Goal: Answer question/provide support

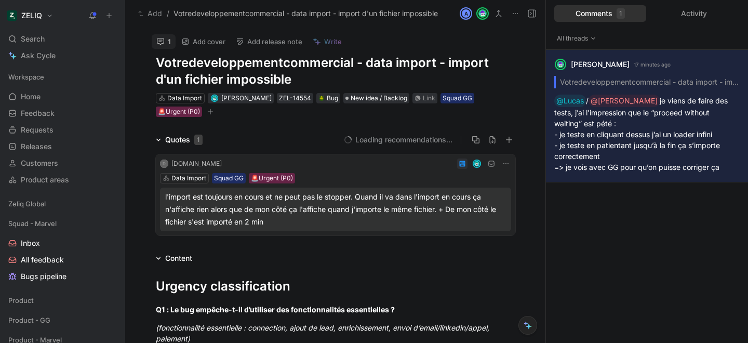
scroll to position [7, 0]
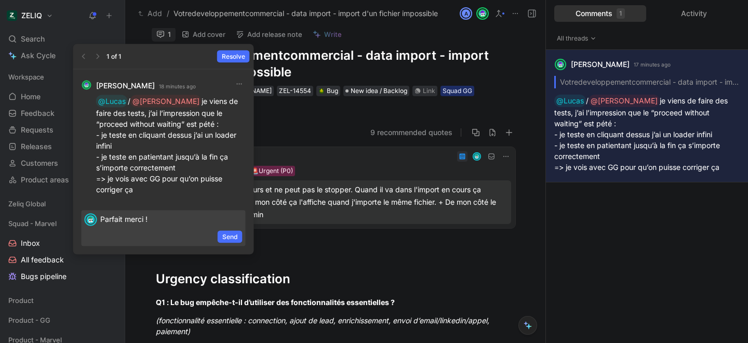
drag, startPoint x: 162, startPoint y: 61, endPoint x: 155, endPoint y: 60, distance: 6.8
click at [155, 60] on div "1 of 1 Resolve" at bounding box center [163, 56] width 181 height 25
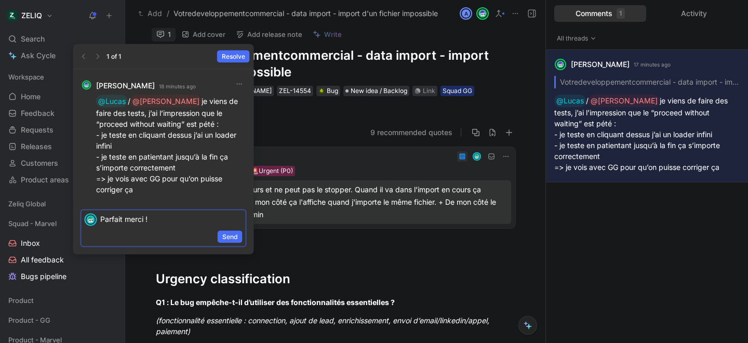
click at [178, 221] on p "Parfait merci !" at bounding box center [171, 219] width 142 height 11
click at [226, 238] on span "Send" at bounding box center [230, 237] width 16 height 10
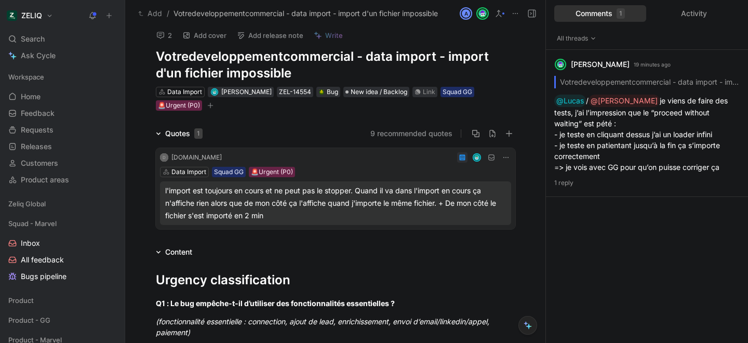
scroll to position [0, 0]
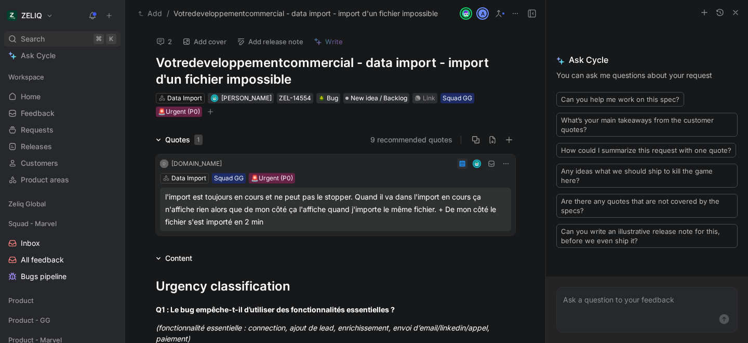
click at [66, 37] on div "Search ⌘ K" at bounding box center [62, 39] width 116 height 16
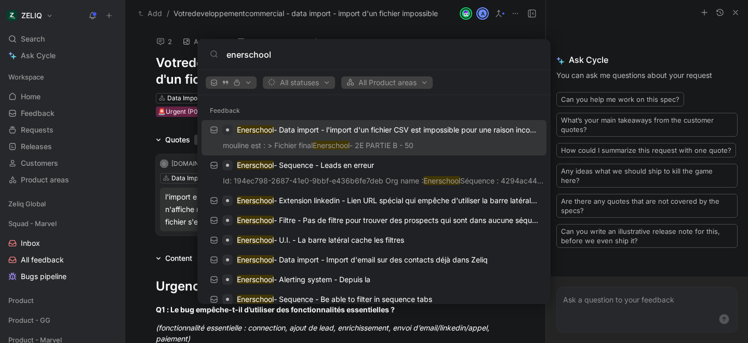
type input "enerschool"
click at [374, 130] on p "Enerschool - Data import - l'import d'un fichier CSV est impossible pour une ra…" at bounding box center [387, 130] width 301 height 12
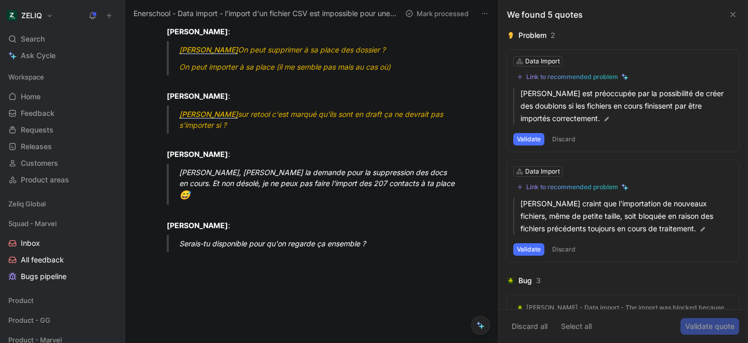
scroll to position [1921, 0]
click at [31, 39] on span "Search" at bounding box center [33, 39] width 24 height 12
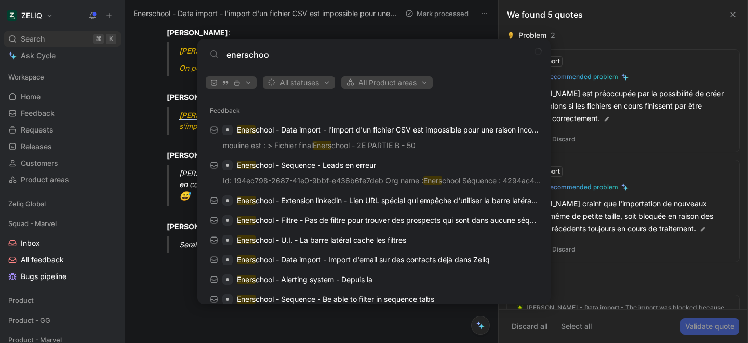
type input "enerschool"
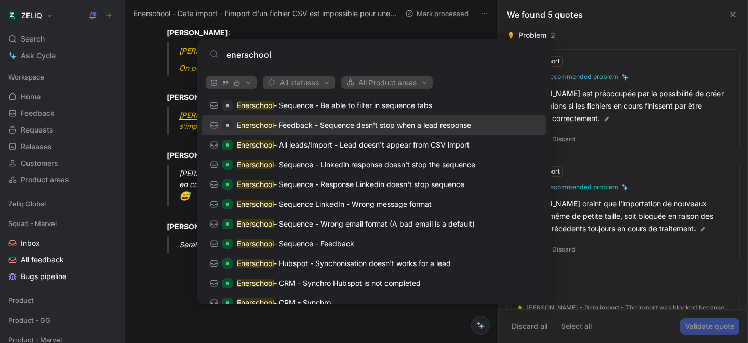
scroll to position [201, 0]
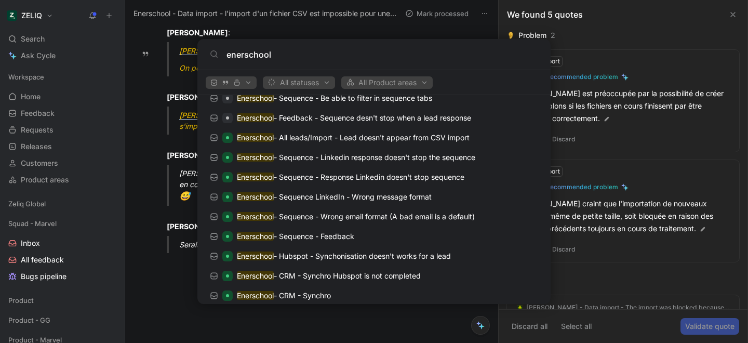
click at [352, 52] on input "enerschool" at bounding box center [383, 54] width 312 height 12
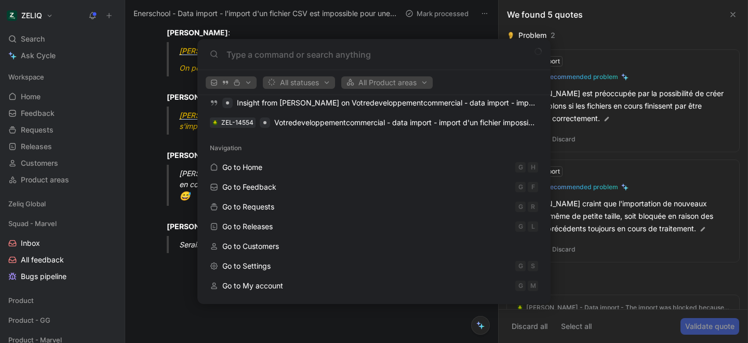
scroll to position [73, 0]
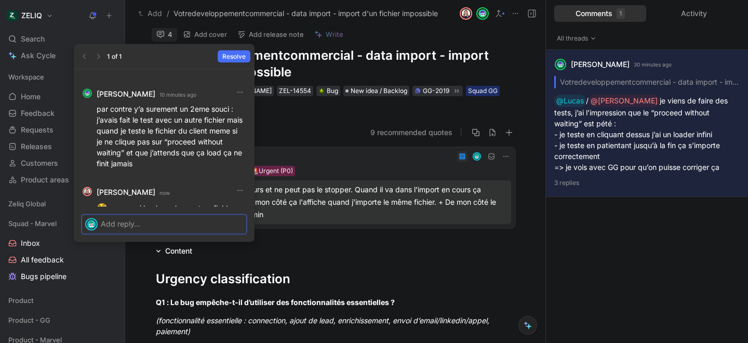
scroll to position [-33, 0]
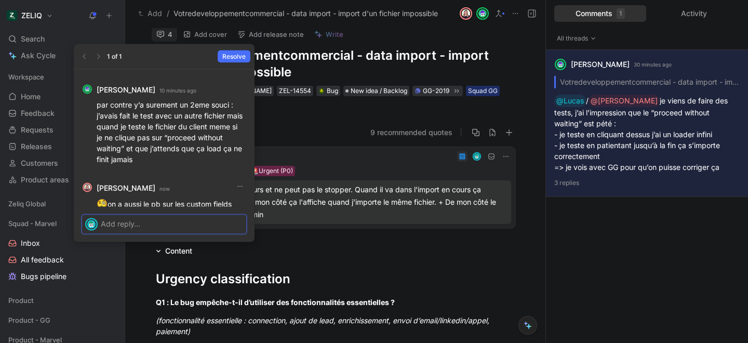
click at [150, 224] on p at bounding box center [172, 223] width 142 height 11
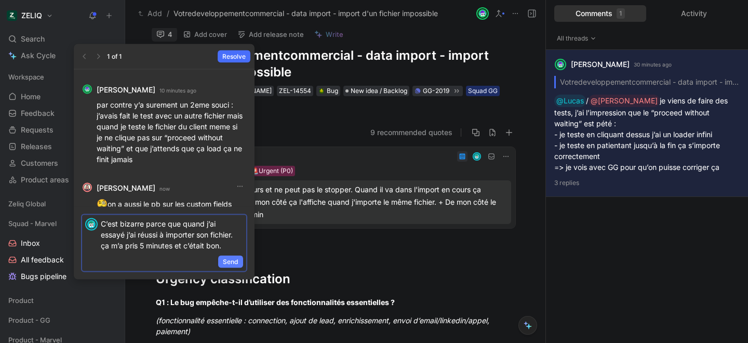
click at [221, 260] on button "Send" at bounding box center [230, 262] width 25 height 12
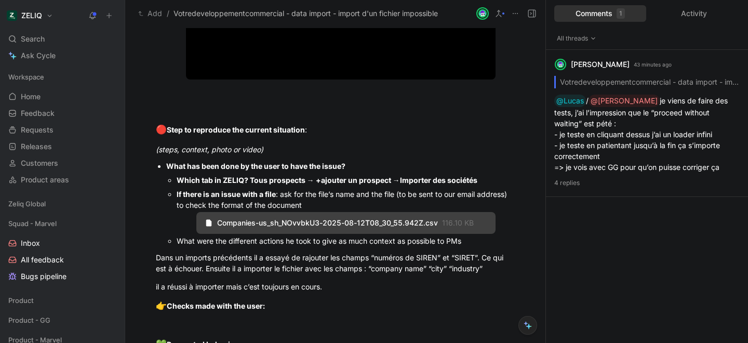
scroll to position [951, 0]
